Goal: Navigation & Orientation: Find specific page/section

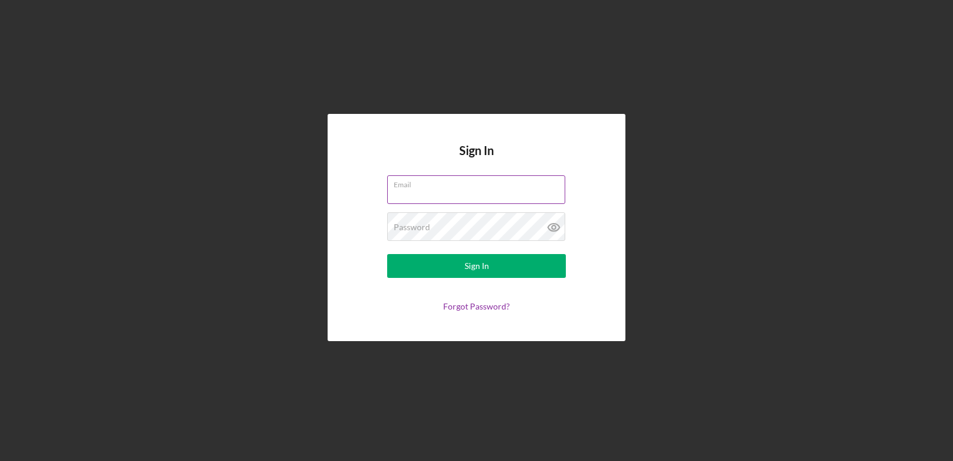
type input "[EMAIL_ADDRESS][DOMAIN_NAME]"
drag, startPoint x: 486, startPoint y: 197, endPoint x: 357, endPoint y: 202, distance: 128.8
click at [357, 202] on form "Email [EMAIL_ADDRESS][DOMAIN_NAME] Password Sign In Forgot Password?" at bounding box center [476, 243] width 238 height 136
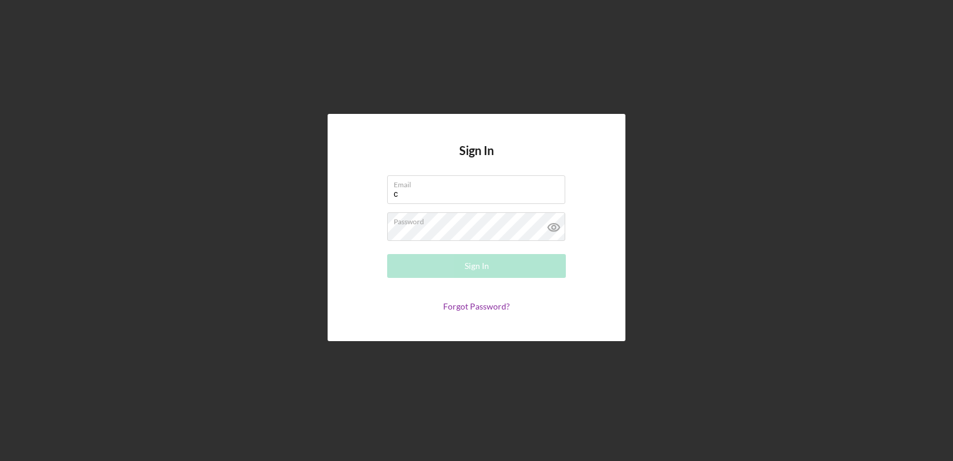
type input "[EMAIL_ADDRESS][DOMAIN_NAME]"
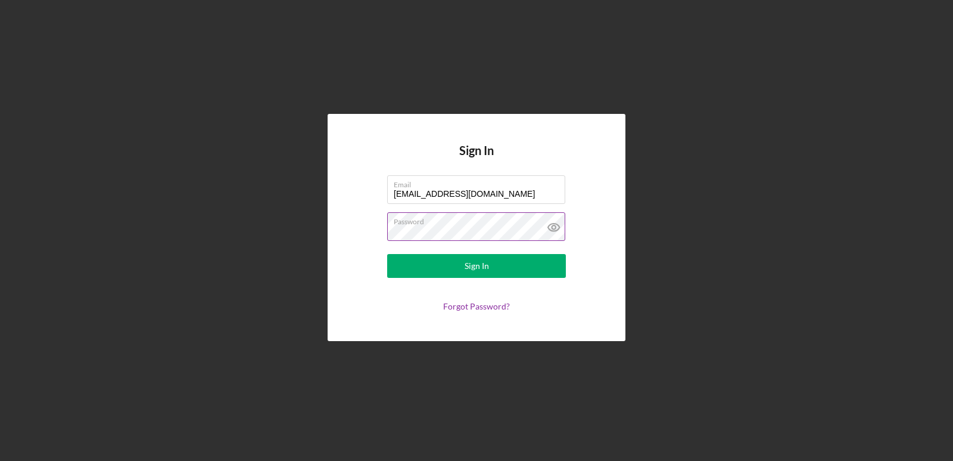
click at [553, 225] on icon at bounding box center [554, 227] width 30 height 30
click at [469, 259] on div "Sign In" at bounding box center [477, 266] width 24 height 24
